Goal: Find specific page/section: Find specific page/section

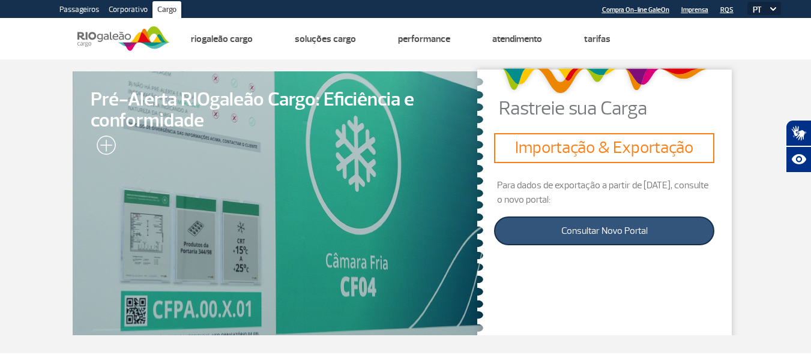
click at [605, 230] on link "Consultar Novo Portal" at bounding box center [604, 231] width 220 height 29
click at [574, 235] on link "Consultar Novo Portal" at bounding box center [604, 231] width 220 height 29
click at [607, 233] on link "Consultar Novo Portal" at bounding box center [604, 231] width 220 height 29
click at [587, 233] on link "Consultar Novo Portal" at bounding box center [604, 231] width 220 height 29
